Goal: Book appointment/travel/reservation

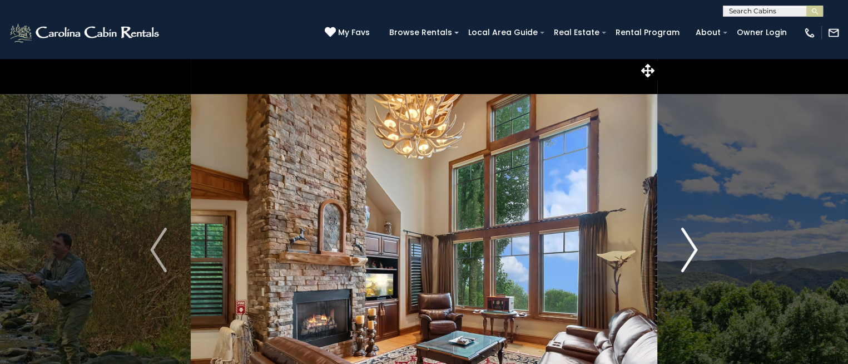
click at [694, 247] on img "Next" at bounding box center [689, 249] width 17 height 44
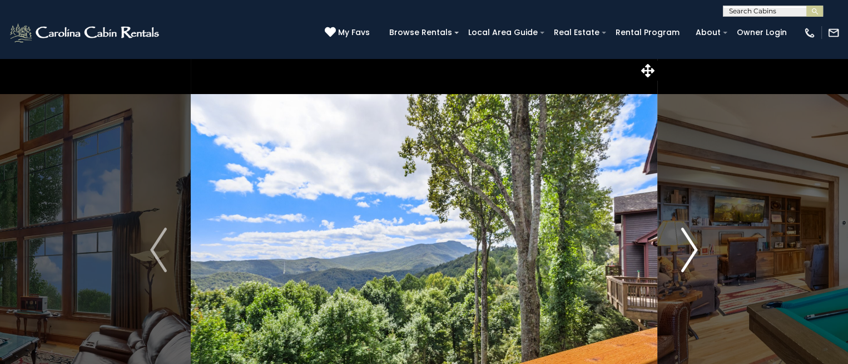
click at [694, 247] on img "Next" at bounding box center [689, 249] width 17 height 44
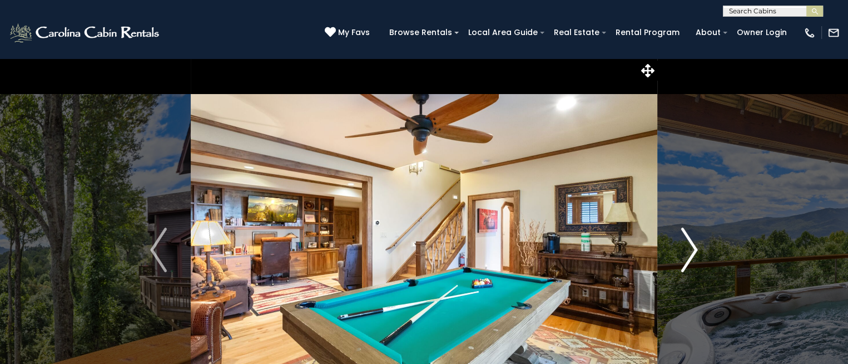
click at [694, 247] on img "Next" at bounding box center [689, 249] width 17 height 44
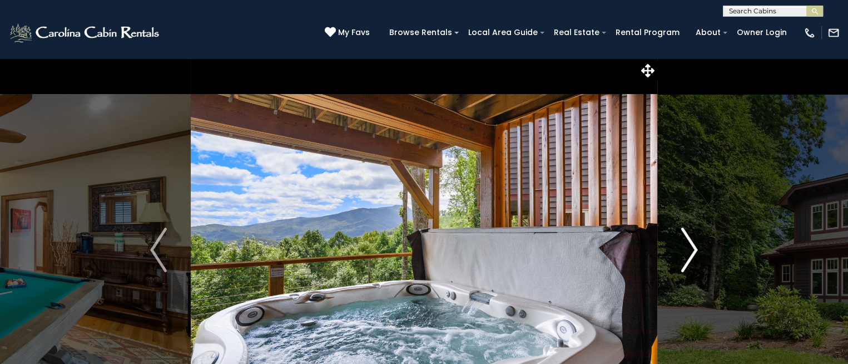
click at [694, 247] on img "Next" at bounding box center [689, 249] width 17 height 44
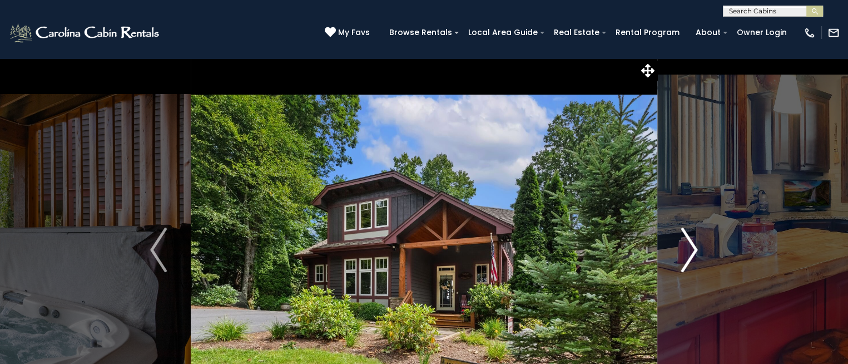
click at [694, 247] on img "Next" at bounding box center [689, 249] width 17 height 44
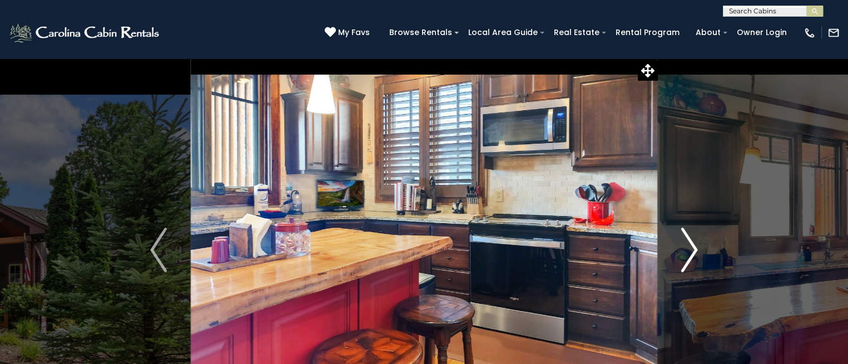
click at [694, 247] on img "Next" at bounding box center [689, 249] width 17 height 44
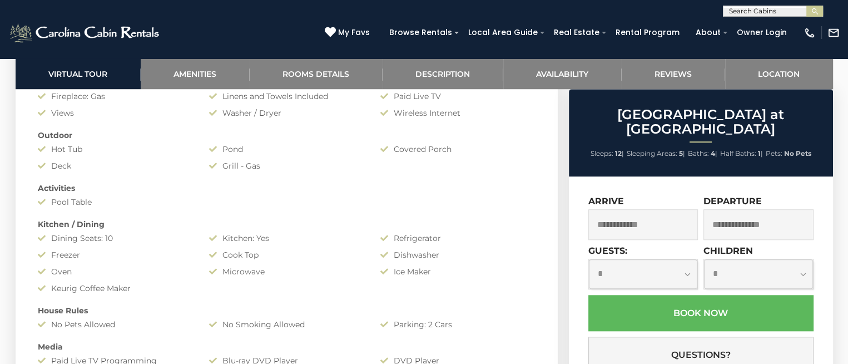
scroll to position [1036, 0]
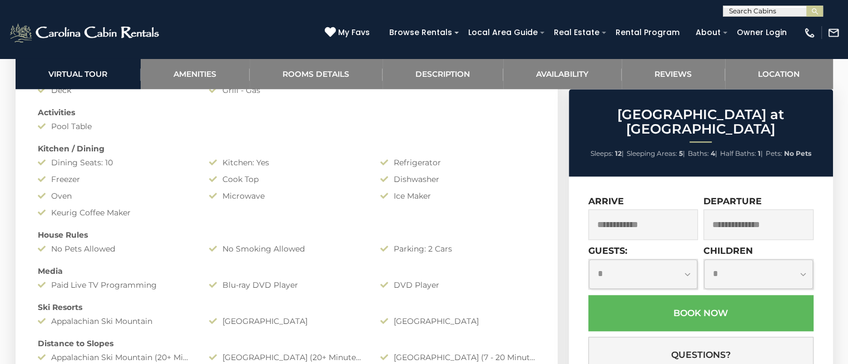
click at [639, 210] on input "text" at bounding box center [643, 224] width 110 height 31
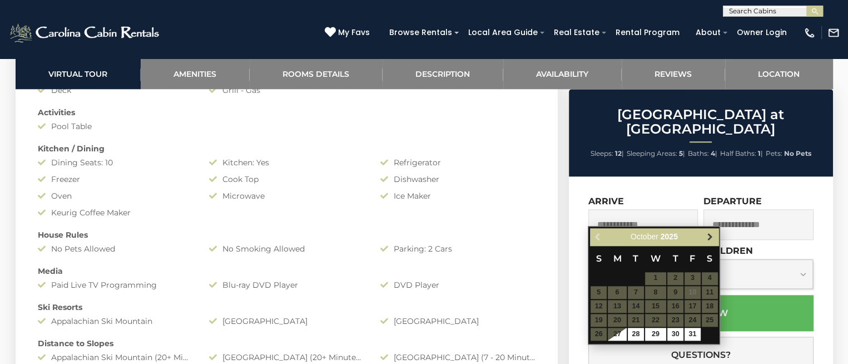
click at [712, 234] on span "Next" at bounding box center [709, 236] width 9 height 9
